Goal: Transaction & Acquisition: Purchase product/service

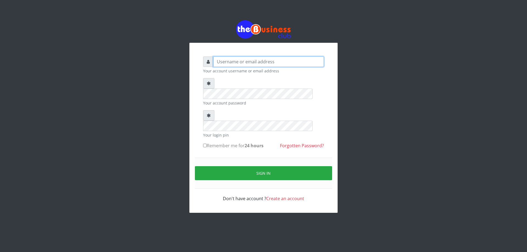
type input "DIACLEF"
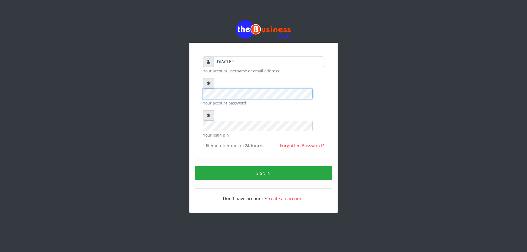
click at [138, 57] on div "DIACLEF Your account username or email address Your account password Your login…" at bounding box center [263, 116] width 313 height 233
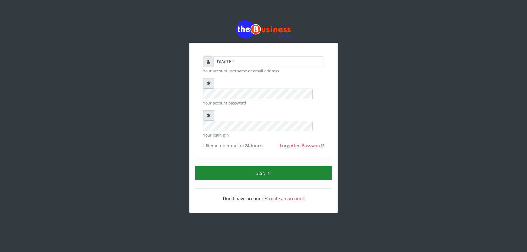
click at [258, 166] on button "Sign in" at bounding box center [263, 173] width 137 height 14
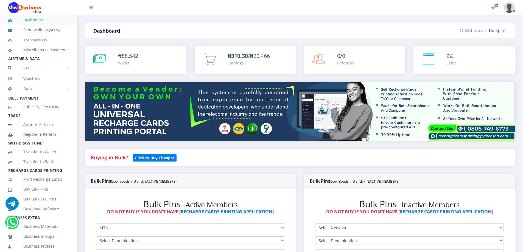
select select "MTN"
select select "193.98-200"
click at [96, 237] on select "Select Denomination MTN NGN100 - ₦96.99 MTN NGN200 - ₦193.98 MTN NGN400 - ₦387.…" at bounding box center [190, 241] width 189 height 9
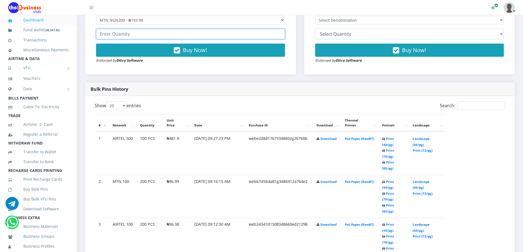
click at [152, 35] on input "number" at bounding box center [190, 34] width 189 height 10
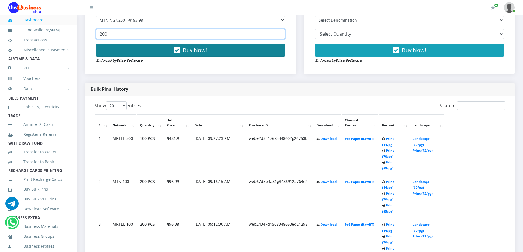
type input "200"
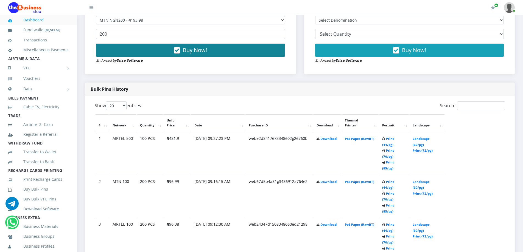
click at [169, 51] on button "Buy Now!" at bounding box center [190, 50] width 189 height 13
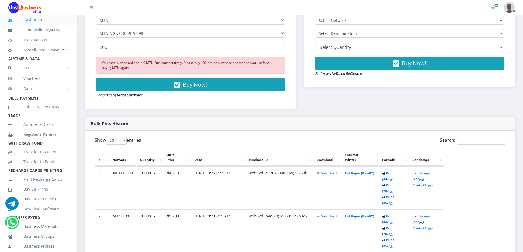
scroll to position [0, 0]
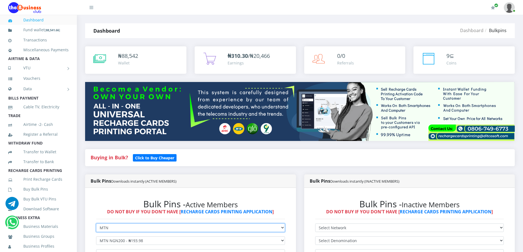
click at [108, 228] on select "Select Network MTN Globacom 9Mobile Airtel" at bounding box center [190, 228] width 189 height 9
select select "Airtel"
click at [96, 224] on select "Select Network MTN Globacom 9Mobile Airtel" at bounding box center [190, 228] width 189 height 9
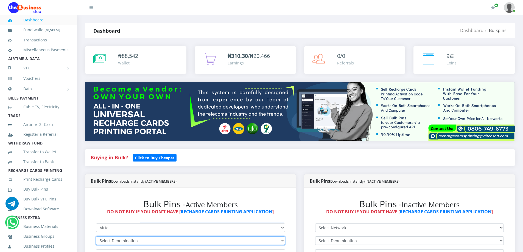
click at [108, 238] on select "Select Denomination Airtel NGN100 - ₦96.38 Airtel NGN200 - ₦192.76 Airtel NGN50…" at bounding box center [190, 241] width 189 height 9
select select "192.76-200"
click at [96, 237] on select "Select Denomination Airtel NGN100 - ₦96.38 Airtel NGN200 - ₦192.76 Airtel NGN50…" at bounding box center [190, 241] width 189 height 9
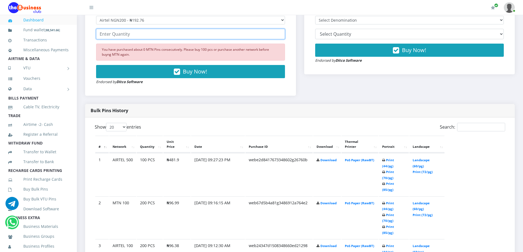
click at [142, 34] on input "number" at bounding box center [190, 34] width 189 height 10
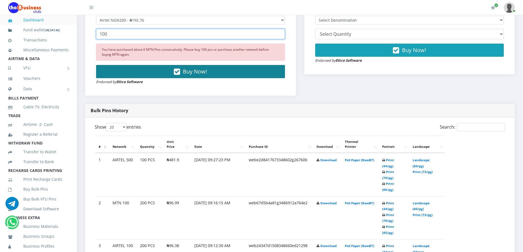
type input "100"
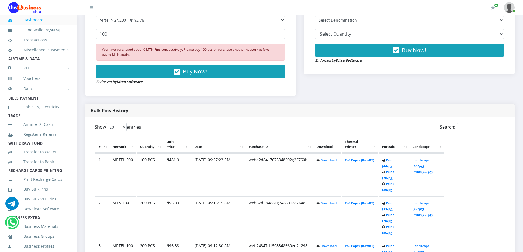
drag, startPoint x: 179, startPoint y: 72, endPoint x: 176, endPoint y: 71, distance: 3.1
click at [179, 71] on icon "button" at bounding box center [177, 71] width 6 height 5
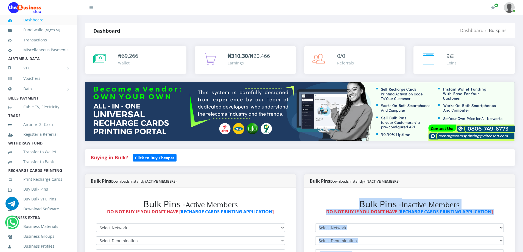
scroll to position [221, 0]
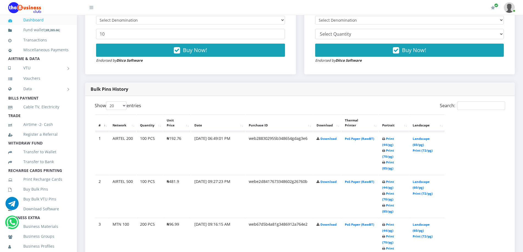
click at [484, 73] on div "Bulk Pins - Inactive Members DO NOT BUY IF YOU DON'T HAVE [ RECHARGE CARDS PRIN…" at bounding box center [409, 20] width 211 height 107
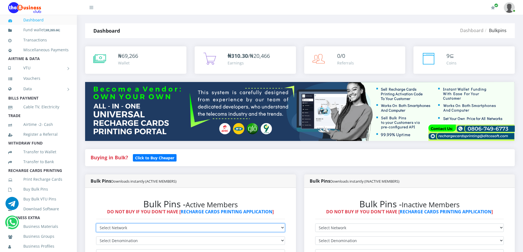
click at [138, 229] on select "Select Network MTN Globacom 9Mobile Airtel" at bounding box center [190, 228] width 189 height 9
select select "MTN"
click at [96, 224] on select "Select Network MTN Globacom 9Mobile Airtel" at bounding box center [190, 228] width 189 height 9
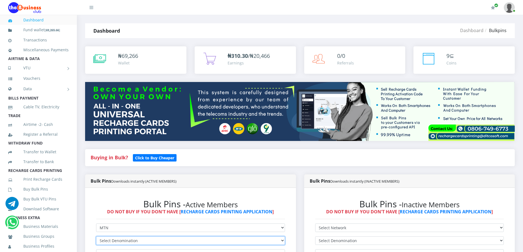
click at [112, 243] on select "Select Denomination" at bounding box center [190, 241] width 189 height 9
select select "193.98-200"
click at [96, 237] on select "Select Denomination MTN NGN100 - ₦96.99 MTN NGN200 - ₦193.98 MTN NGN400 - ₦387.…" at bounding box center [190, 241] width 189 height 9
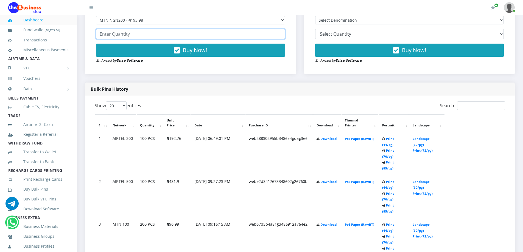
click at [118, 35] on input "number" at bounding box center [190, 34] width 189 height 10
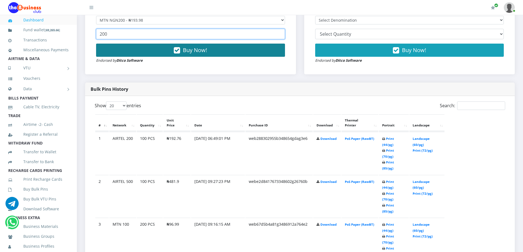
type input "200"
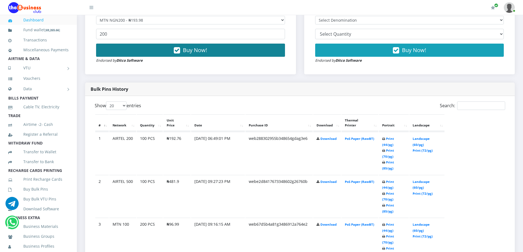
click at [116, 50] on button "Buy Now!" at bounding box center [190, 50] width 189 height 13
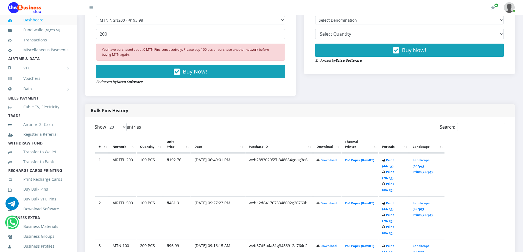
scroll to position [0, 0]
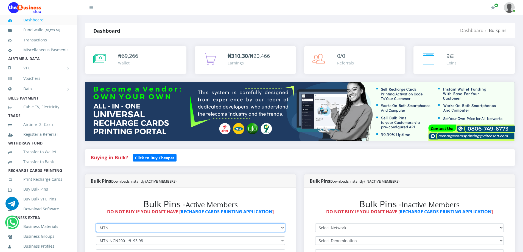
click at [123, 230] on select "Select Network MTN Globacom 9Mobile Airtel" at bounding box center [190, 228] width 189 height 9
select select "Airtel"
click at [96, 224] on select "Select Network MTN Globacom 9Mobile Airtel" at bounding box center [190, 228] width 189 height 9
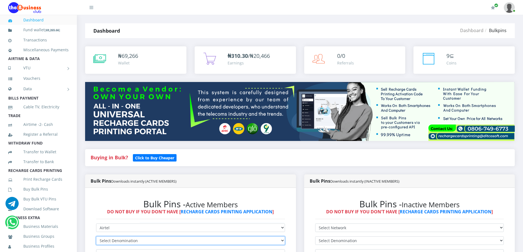
drag, startPoint x: 112, startPoint y: 239, endPoint x: 112, endPoint y: 242, distance: 3.3
click at [112, 241] on select "Select Denomination Airtel NGN100 - ₦96.38 Airtel NGN200 - ₦192.76 Airtel NGN50…" at bounding box center [190, 241] width 189 height 9
select select "481.9-500"
click at [96, 237] on select "Select Denomination Airtel NGN100 - ₦96.38 Airtel NGN200 - ₦192.76 Airtel NGN50…" at bounding box center [190, 241] width 189 height 9
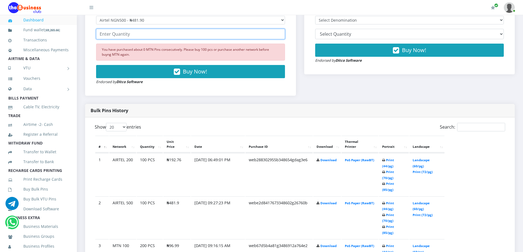
click at [141, 34] on input "number" at bounding box center [190, 34] width 189 height 10
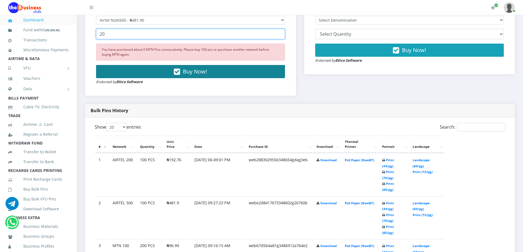
type input "20"
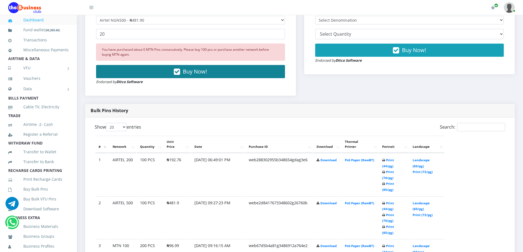
click at [186, 71] on span "Buy Now!" at bounding box center [195, 71] width 24 height 7
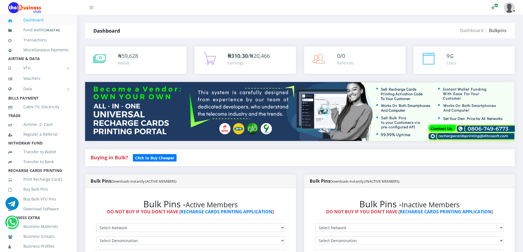
click at [138, 225] on div "Bulk Pins - Active Members DO NOT BUY IF YOU DON'T HAVE [ RECHARGE CARDS PRINTI…" at bounding box center [191, 242] width 200 height 96
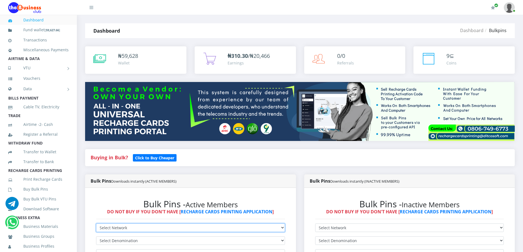
click at [137, 228] on select "Select Network MTN Globacom 9Mobile Airtel" at bounding box center [190, 228] width 189 height 9
select select "MTN"
click at [96, 224] on select "Select Network MTN Globacom 9Mobile Airtel" at bounding box center [190, 228] width 189 height 9
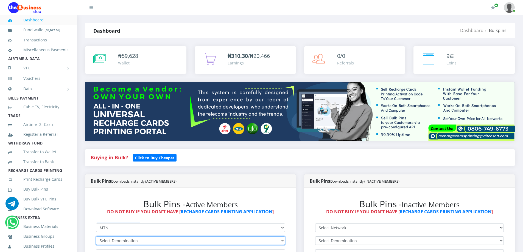
click at [125, 239] on select "Select Denomination MTN NGN100 - ₦96.99 MTN NGN200 - ₦193.98 MTN NGN400 - ₦387.…" at bounding box center [190, 241] width 189 height 9
select select "193.98-200"
click at [96, 237] on select "Select Denomination MTN NGN100 - ₦96.99 MTN NGN200 - ₦193.98 MTN NGN400 - ₦387.…" at bounding box center [190, 241] width 189 height 9
click at [123, 250] on form "Select Network MTN Globacom 9Mobile Airtel Select Denomination MTN NGN100 - ₦96…" at bounding box center [190, 254] width 189 height 60
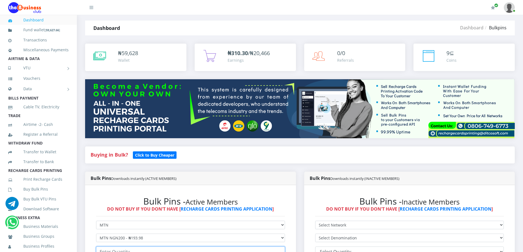
click at [117, 252] on input "number" at bounding box center [190, 252] width 189 height 10
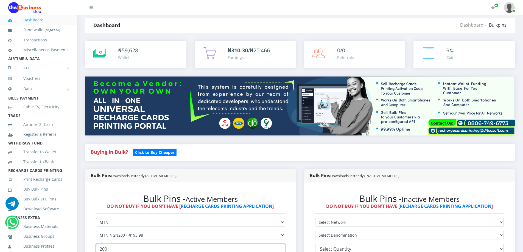
scroll to position [226, 0]
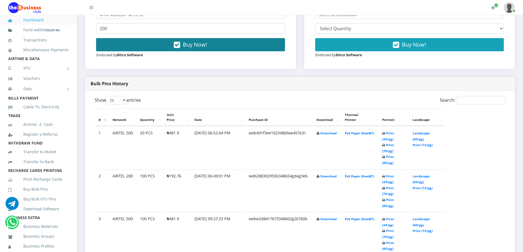
click at [134, 45] on button "Buy Now!" at bounding box center [190, 44] width 189 height 13
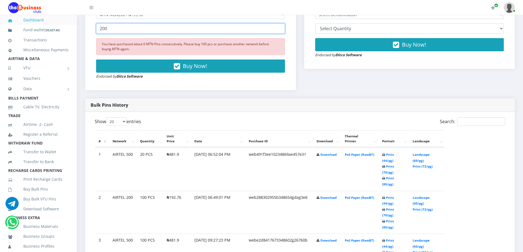
drag, startPoint x: 120, startPoint y: 27, endPoint x: 74, endPoint y: 41, distance: 48.7
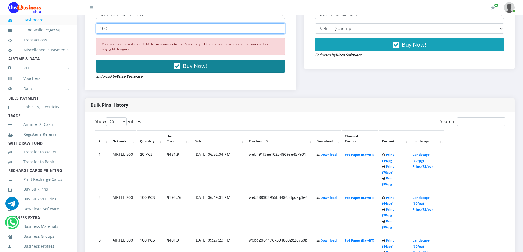
type input "100"
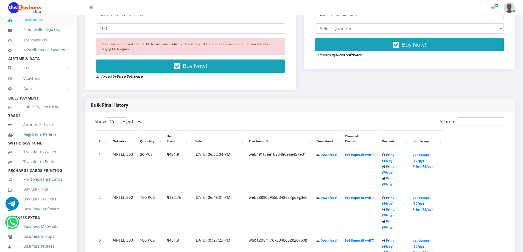
drag, startPoint x: 129, startPoint y: 69, endPoint x: 126, endPoint y: 67, distance: 4.3
click at [127, 67] on button "Buy Now!" at bounding box center [190, 66] width 189 height 13
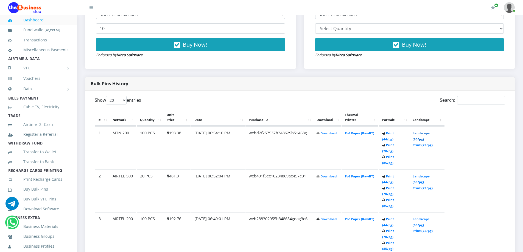
drag, startPoint x: 438, startPoint y: 128, endPoint x: 435, endPoint y: 128, distance: 3.0
click at [430, 131] on link "Landscape (60/pg)" at bounding box center [421, 136] width 17 height 10
